Goal: Find specific page/section: Find specific page/section

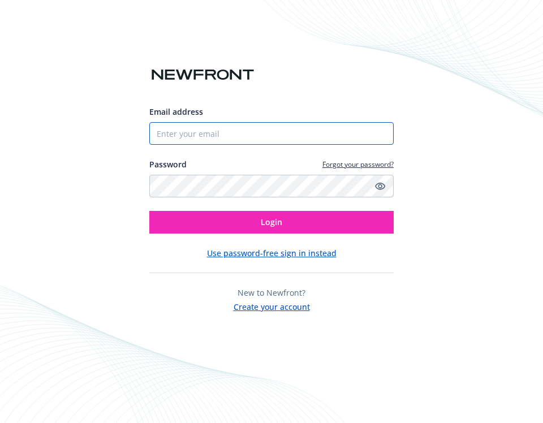
type input "[PERSON_NAME][EMAIL_ADDRESS][DOMAIN_NAME]"
click at [196, 138] on input "[PERSON_NAME][EMAIL_ADDRESS][DOMAIN_NAME]" at bounding box center [271, 133] width 245 height 23
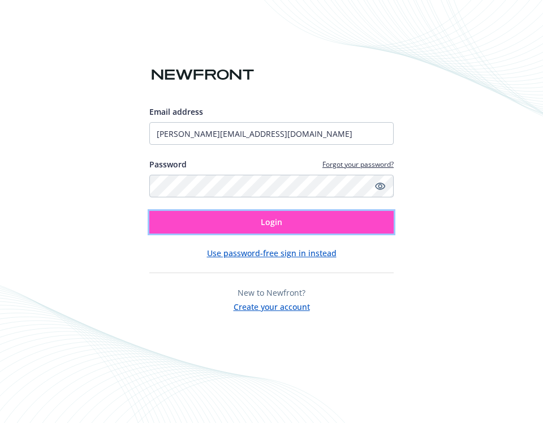
click at [188, 219] on button "Login" at bounding box center [271, 222] width 245 height 23
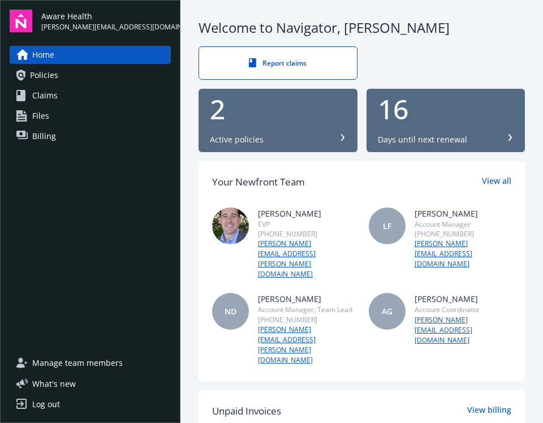
click at [49, 76] on span "Policies" at bounding box center [44, 75] width 28 height 18
